Goal: Task Accomplishment & Management: Use online tool/utility

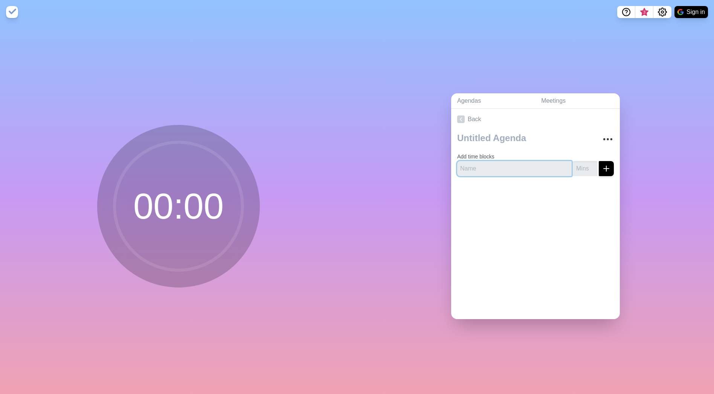
click at [489, 166] on input "text" at bounding box center [514, 168] width 115 height 15
type input "Intro"
type input "15"
click at [602, 166] on icon "submit" at bounding box center [606, 168] width 9 height 9
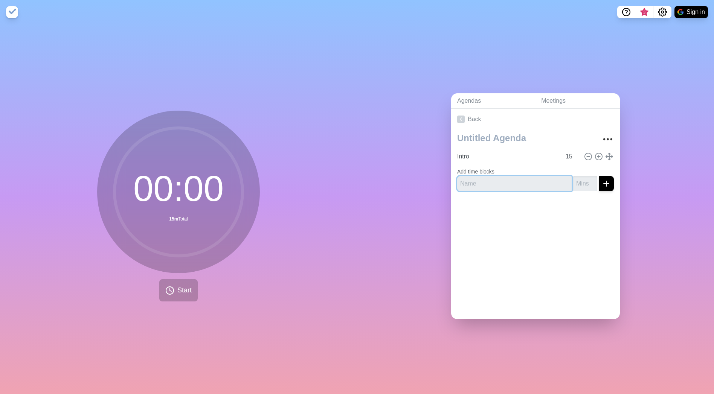
click at [489, 178] on input "text" at bounding box center [514, 183] width 115 height 15
type input "Migration"
click at [563, 151] on input "15" at bounding box center [572, 156] width 18 height 15
type input "1"
click at [540, 183] on input "Migration" at bounding box center [514, 183] width 115 height 15
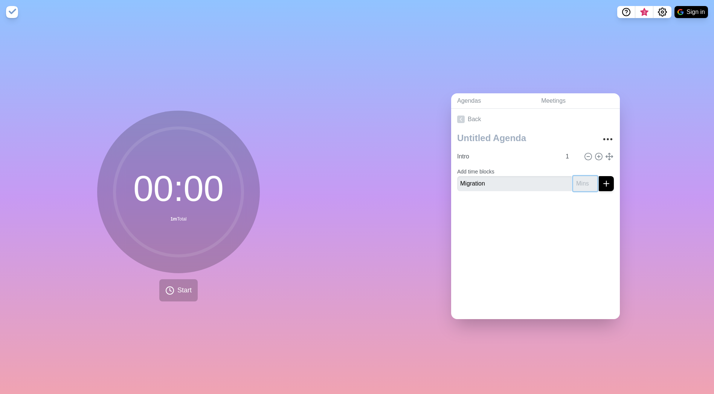
click at [573, 181] on input "number" at bounding box center [585, 183] width 24 height 15
type input "1"
click at [602, 181] on icon "submit" at bounding box center [606, 183] width 9 height 9
type input "5 Layers"
click at [579, 188] on input "number" at bounding box center [585, 189] width 24 height 15
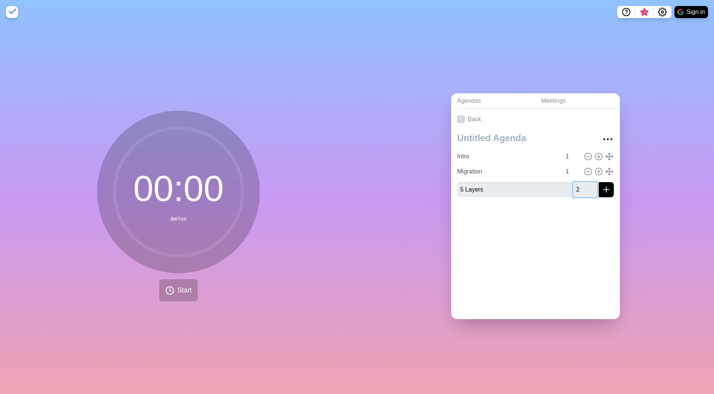
type input "2"
click at [574, 264] on div "Back Intro 1 Migration 1 5 Layers 2" at bounding box center [535, 214] width 169 height 211
click at [472, 99] on link "Agendas" at bounding box center [493, 100] width 84 height 15
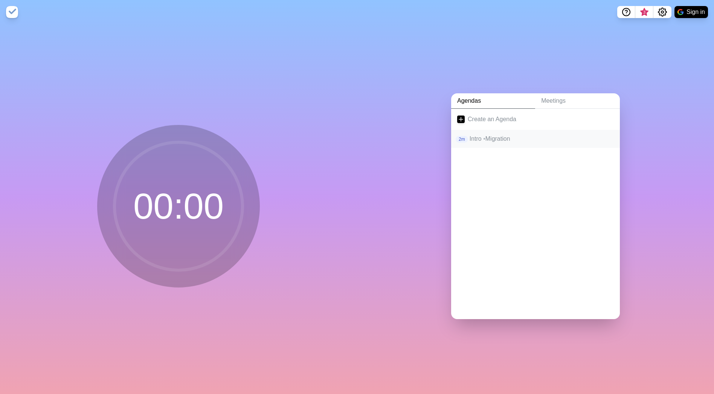
click at [477, 137] on p "Intro • Migration" at bounding box center [542, 138] width 144 height 9
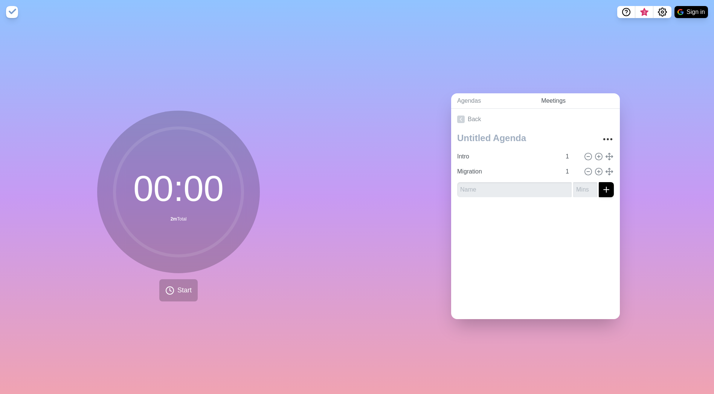
click at [557, 97] on link "Meetings" at bounding box center [577, 100] width 85 height 15
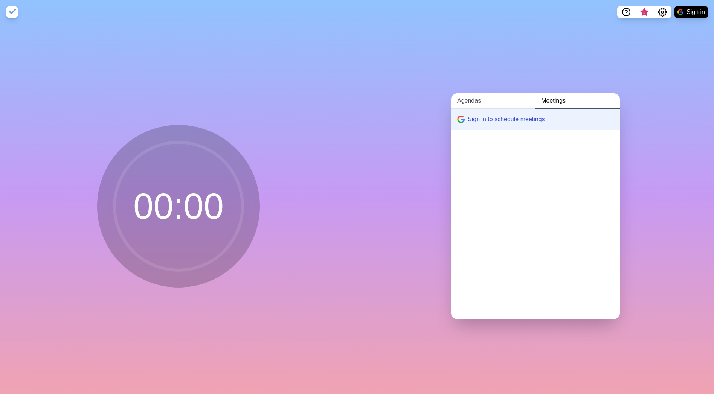
click at [472, 98] on link "Agendas" at bounding box center [493, 100] width 84 height 15
click at [503, 134] on p "Intro • Migration" at bounding box center [542, 138] width 144 height 9
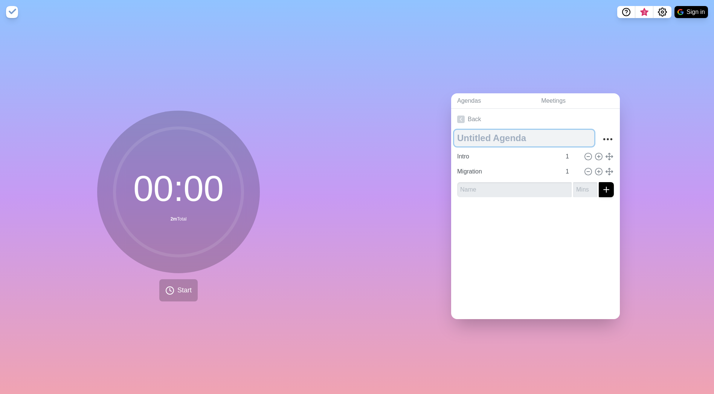
click at [478, 137] on textarea at bounding box center [524, 138] width 140 height 17
type textarea "SS"
click at [602, 138] on icon "More" at bounding box center [608, 139] width 12 height 12
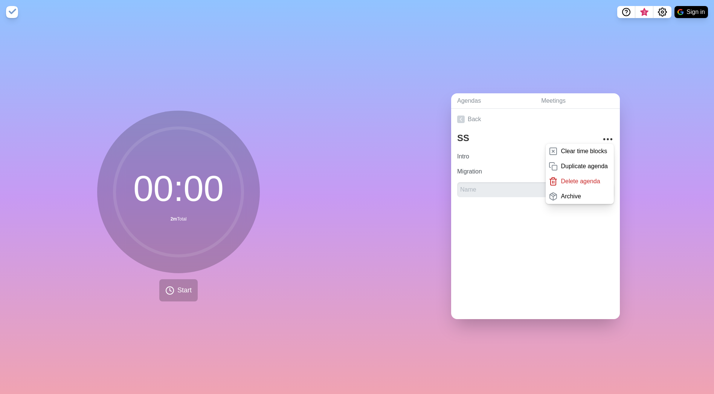
click at [559, 256] on div "Back SS Clear time blocks Duplicate agenda Delete agenda Archive Intro 1 Migrat…" at bounding box center [535, 214] width 169 height 211
click at [490, 134] on textarea "SS" at bounding box center [524, 138] width 140 height 17
